Goal: Check status: Check status

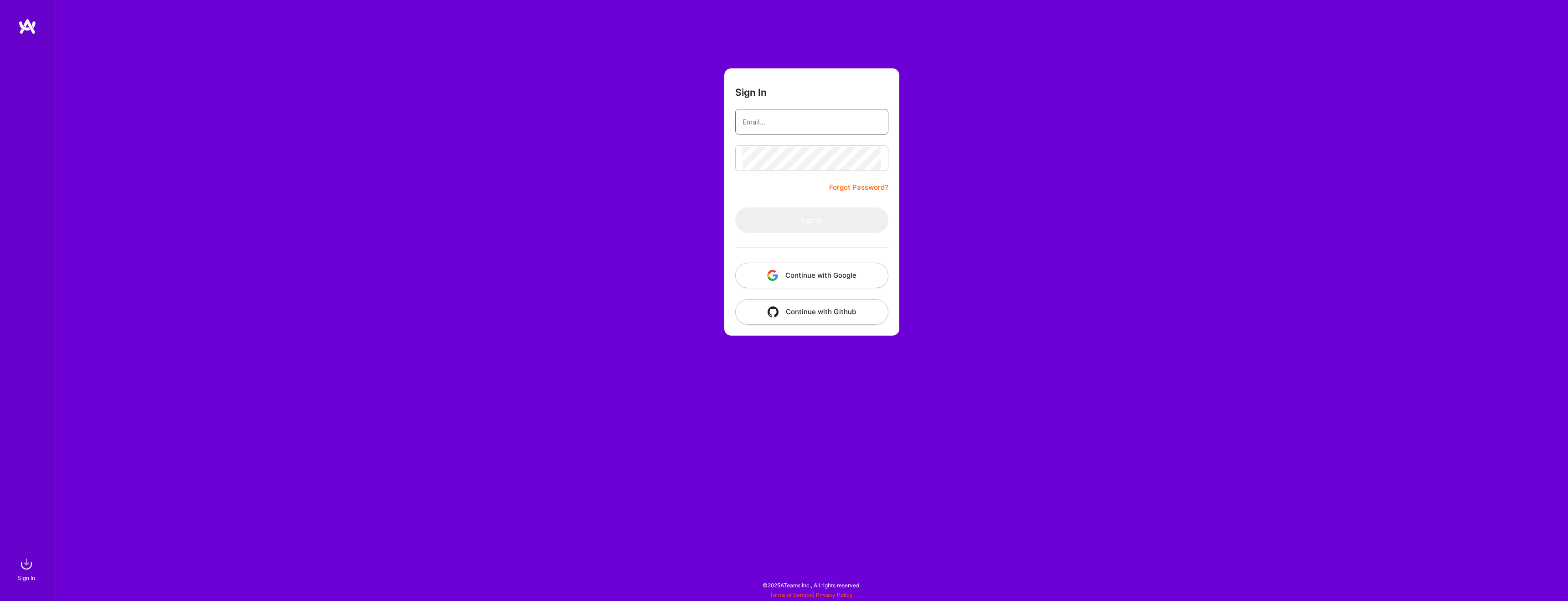
click at [816, 116] on input "email" at bounding box center [812, 122] width 139 height 23
type input "[EMAIL_ADDRESS][DOMAIN_NAME]"
click at [788, 212] on button "Sign In" at bounding box center [812, 221] width 153 height 26
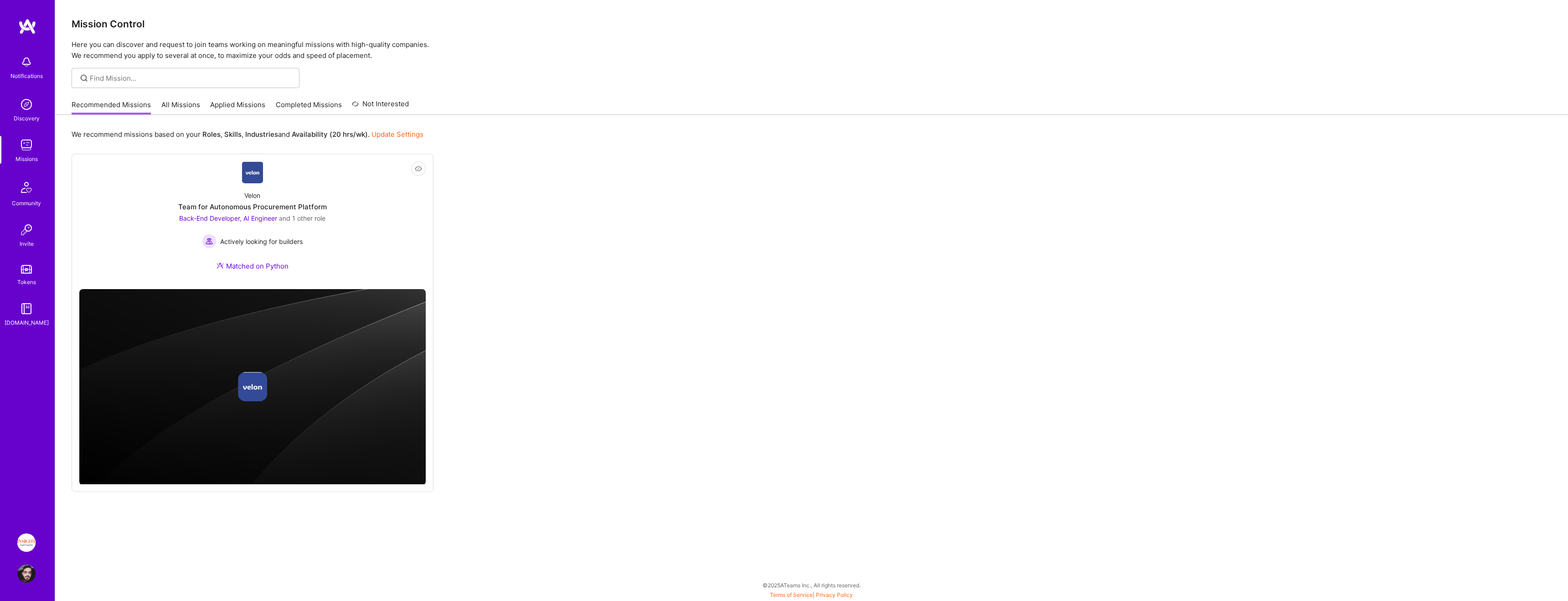
click at [240, 107] on link "Applied Missions" at bounding box center [238, 107] width 55 height 15
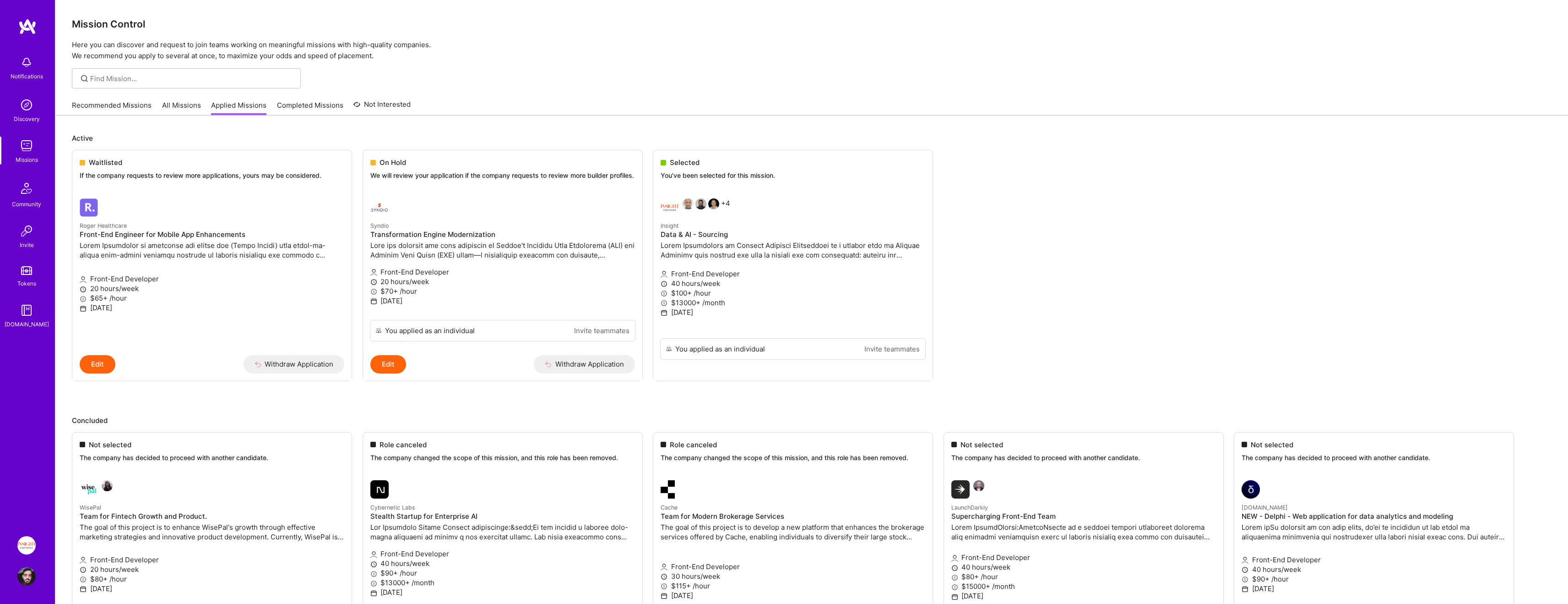
click at [31, 546] on img at bounding box center [26, 545] width 19 height 19
